Goal: Information Seeking & Learning: Learn about a topic

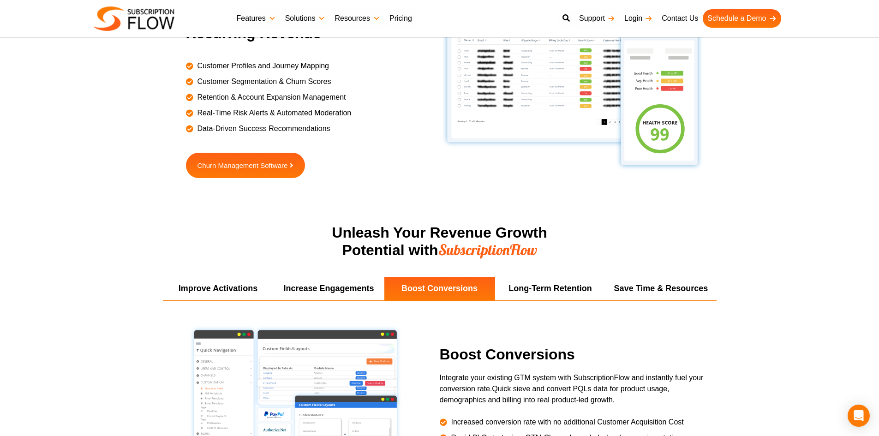
scroll to position [1615, 0]
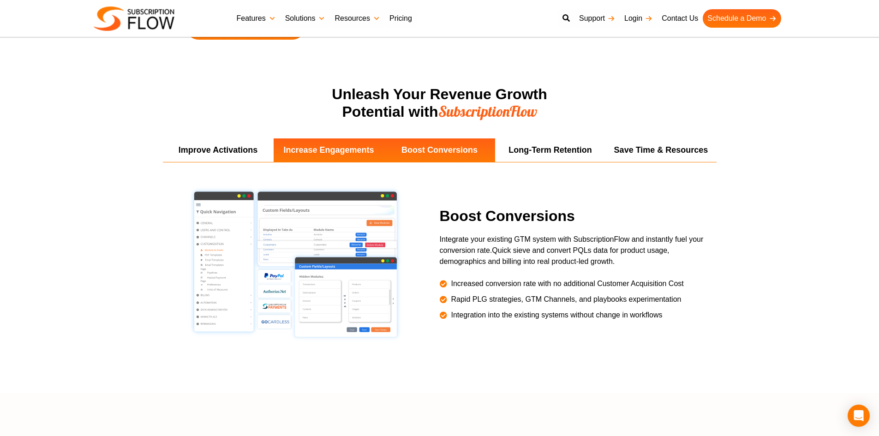
click at [319, 143] on li "Increase Engagements" at bounding box center [329, 150] width 111 height 24
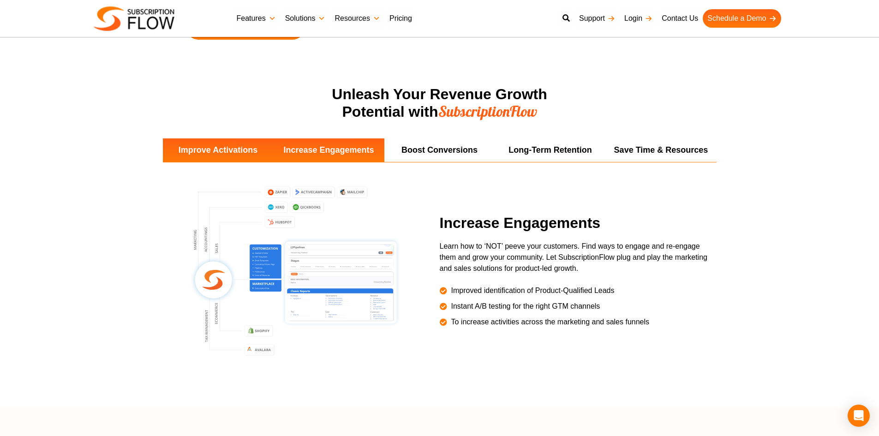
click at [237, 148] on li "Improve Activations" at bounding box center [218, 150] width 111 height 24
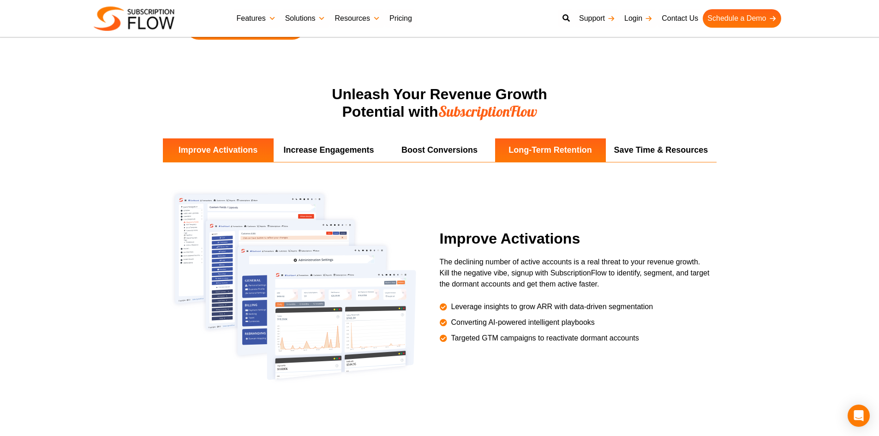
click at [508, 146] on li "Long-Term Retention" at bounding box center [550, 150] width 111 height 24
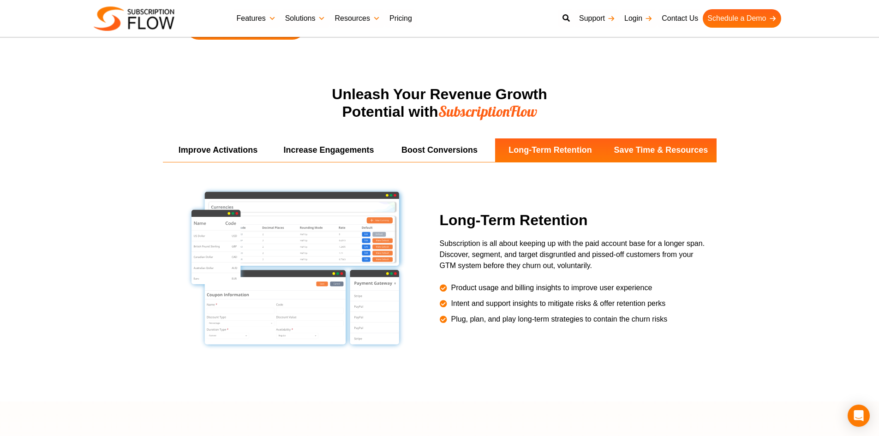
click at [624, 142] on li "Save Time & Resources" at bounding box center [661, 150] width 111 height 24
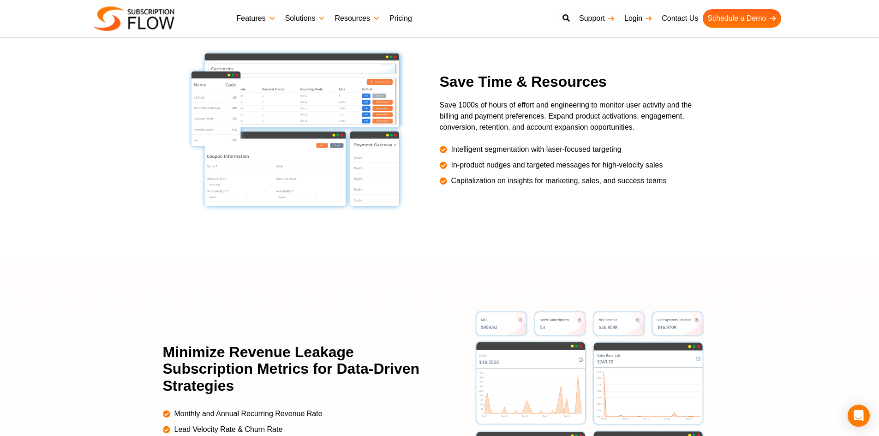
scroll to position [1892, 0]
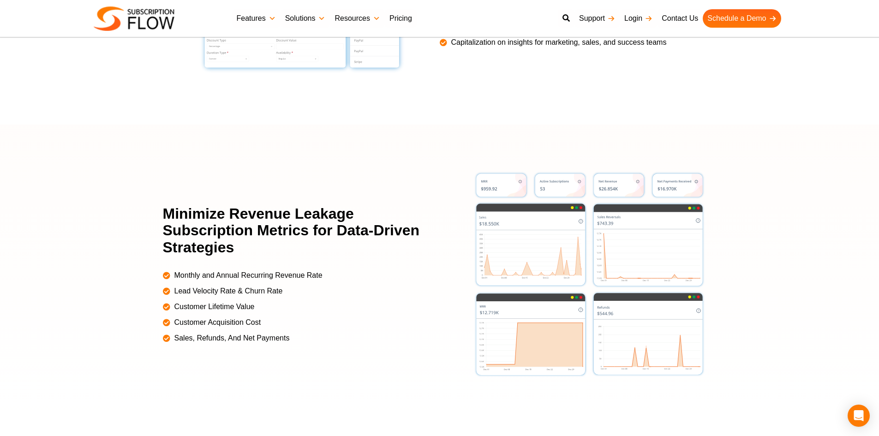
click at [548, 199] on img at bounding box center [590, 274] width 232 height 207
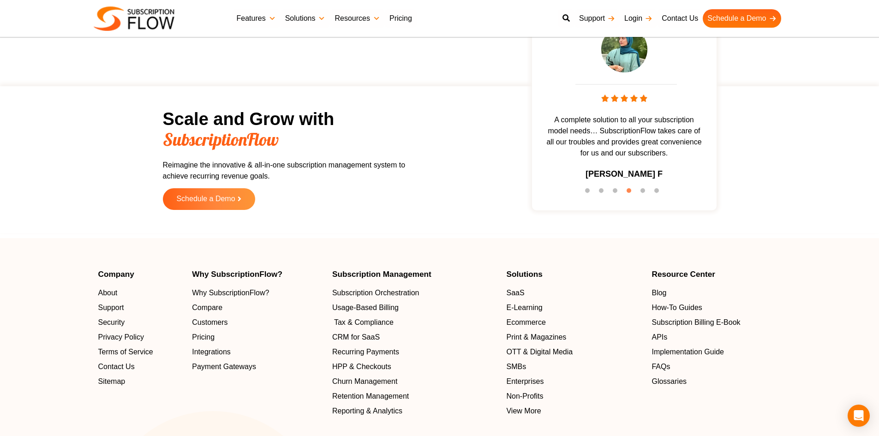
scroll to position [2769, 0]
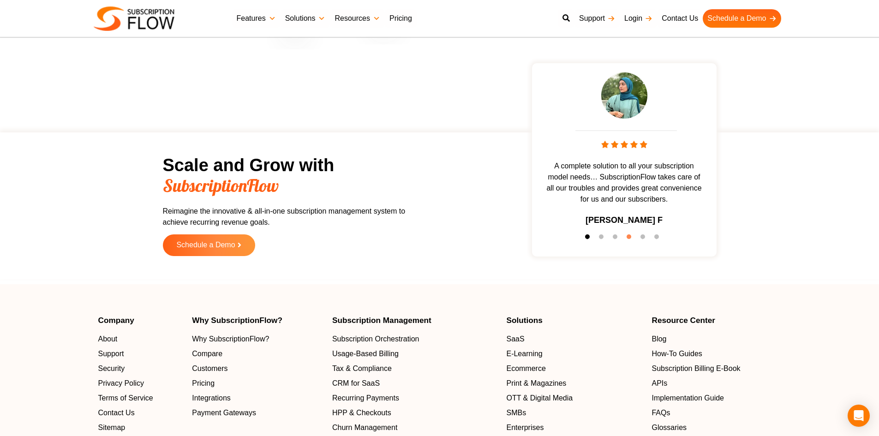
click at [587, 237] on button "1" at bounding box center [589, 238] width 9 height 9
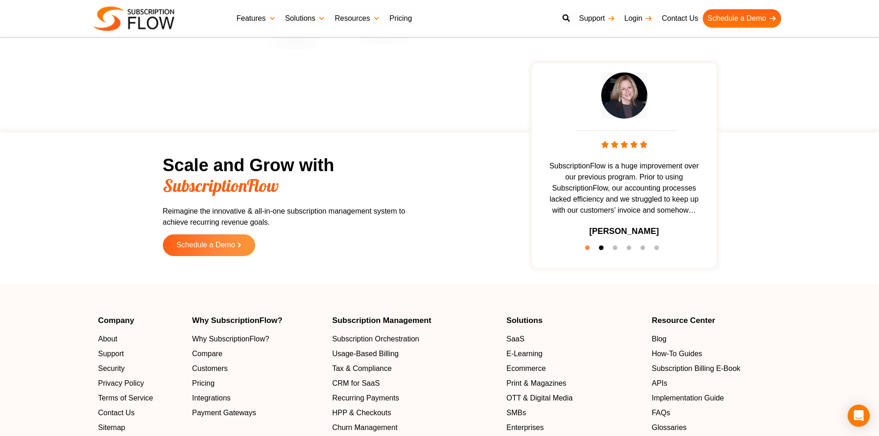
click at [604, 248] on button "2" at bounding box center [603, 250] width 9 height 9
click at [588, 249] on button "1" at bounding box center [589, 250] width 9 height 9
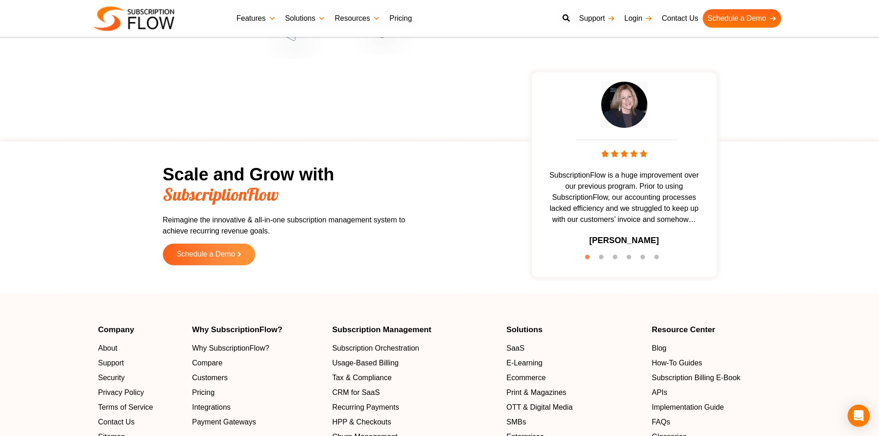
scroll to position [2807, 0]
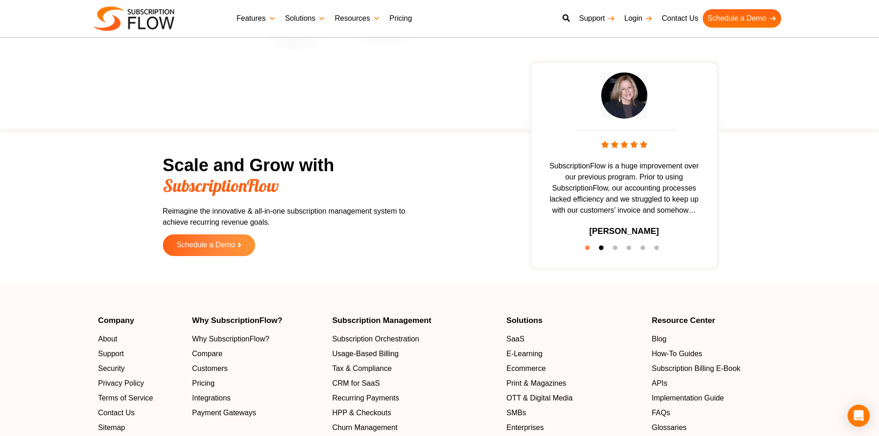
click at [600, 247] on button "2" at bounding box center [603, 250] width 9 height 9
click at [613, 246] on li "3" at bounding box center [617, 250] width 9 height 9
